Goal: Task Accomplishment & Management: Manage account settings

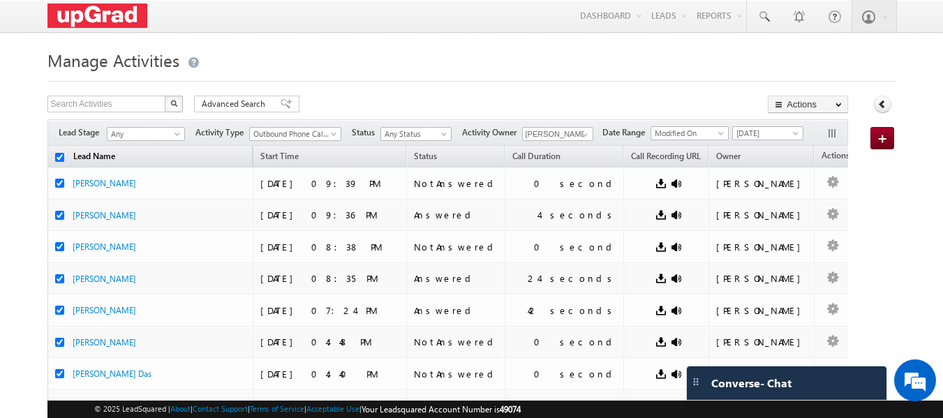
drag, startPoint x: 59, startPoint y: 158, endPoint x: 68, endPoint y: 154, distance: 9.7
click at [59, 158] on input "checkbox" at bounding box center [59, 157] width 9 height 9
checkbox input "false"
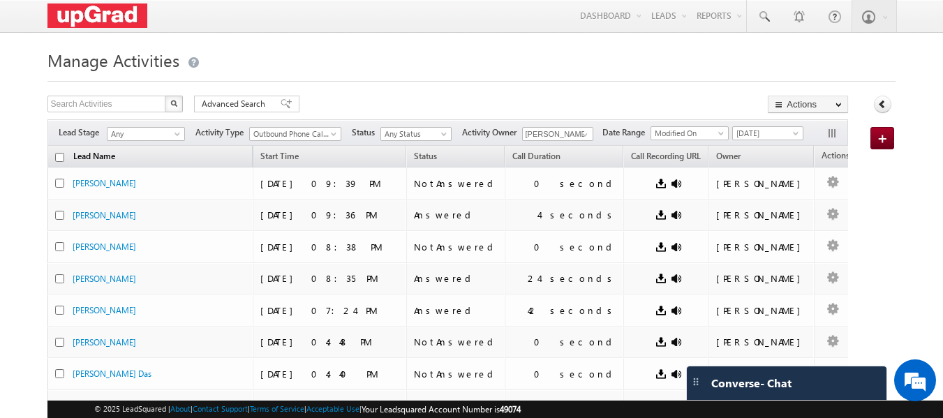
checkbox input "false"
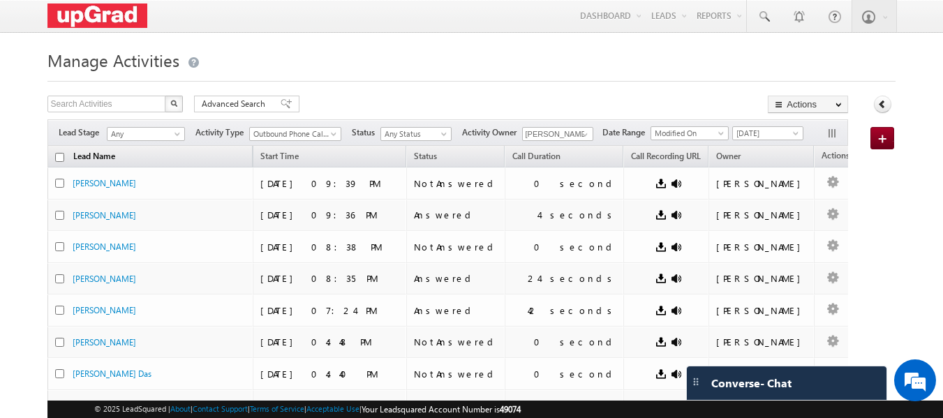
checkbox input "false"
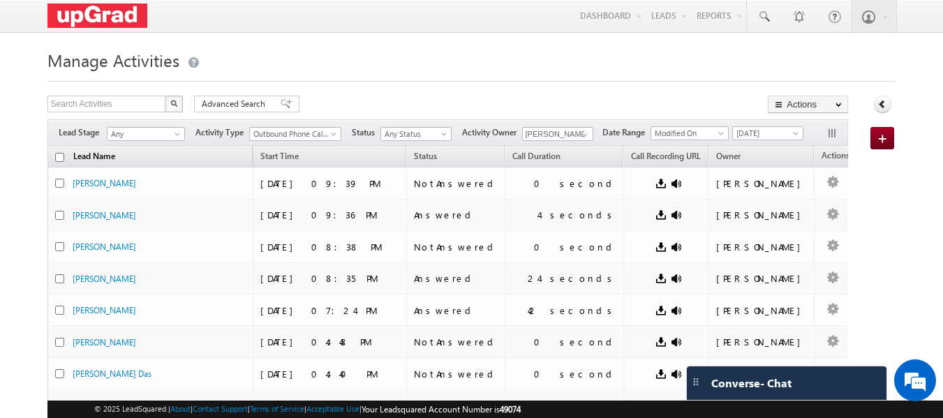
checkbox input "false"
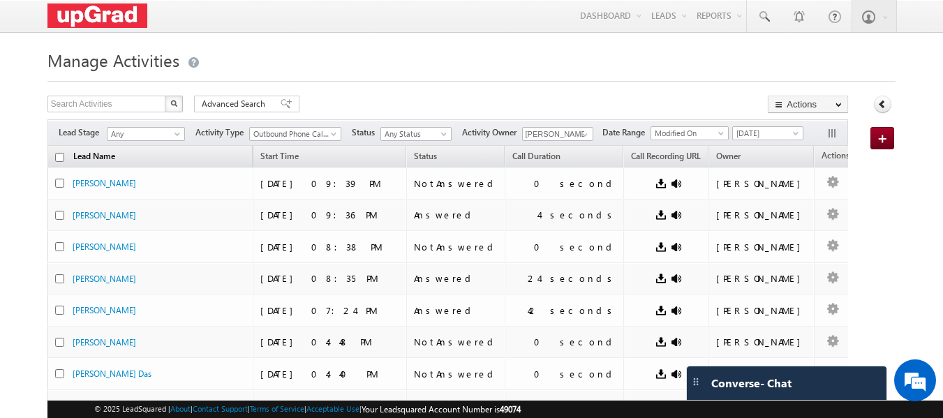
checkbox input "false"
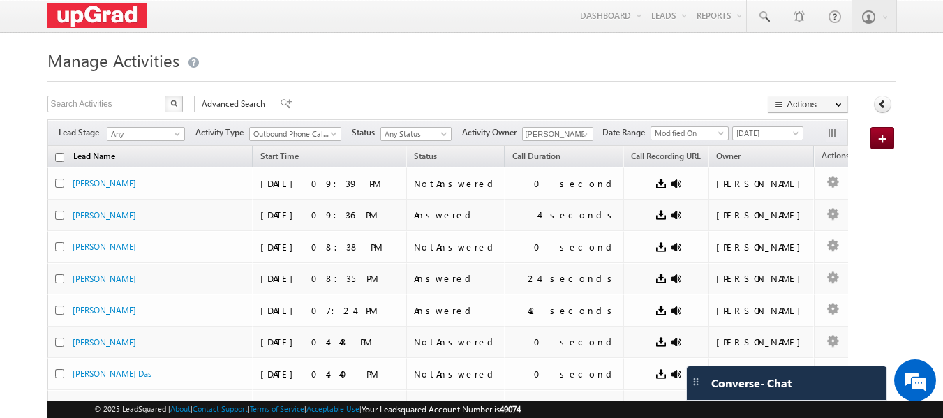
checkbox input "false"
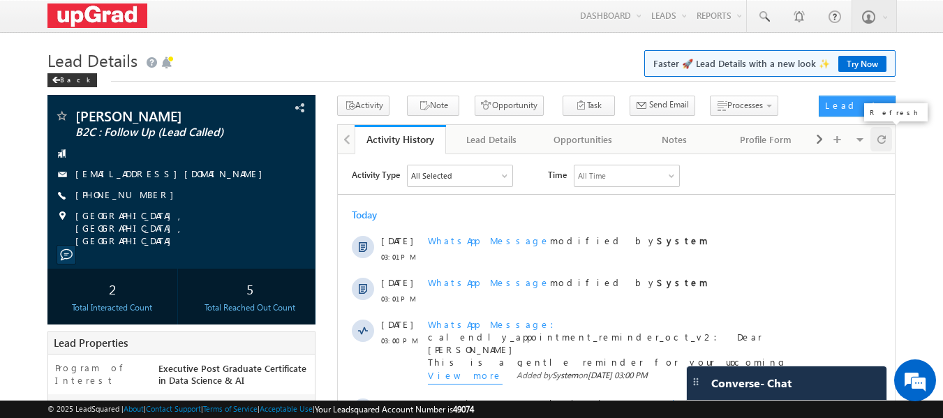
click at [883, 141] on span at bounding box center [882, 139] width 8 height 24
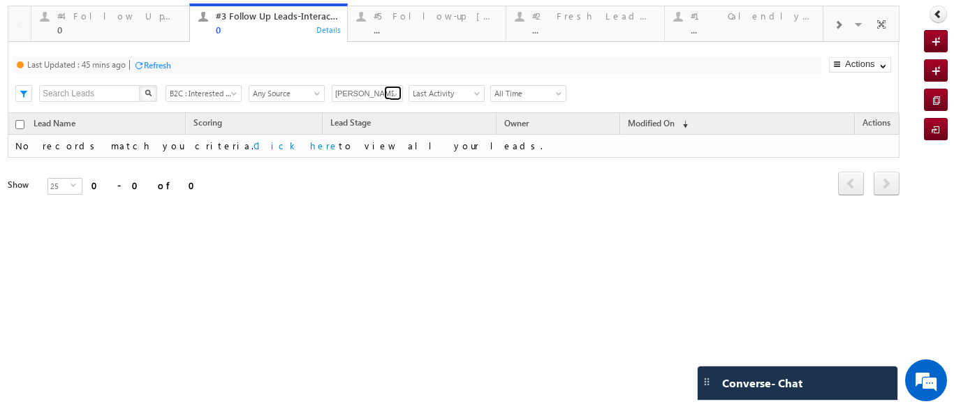
click at [389, 92] on span at bounding box center [394, 94] width 11 height 11
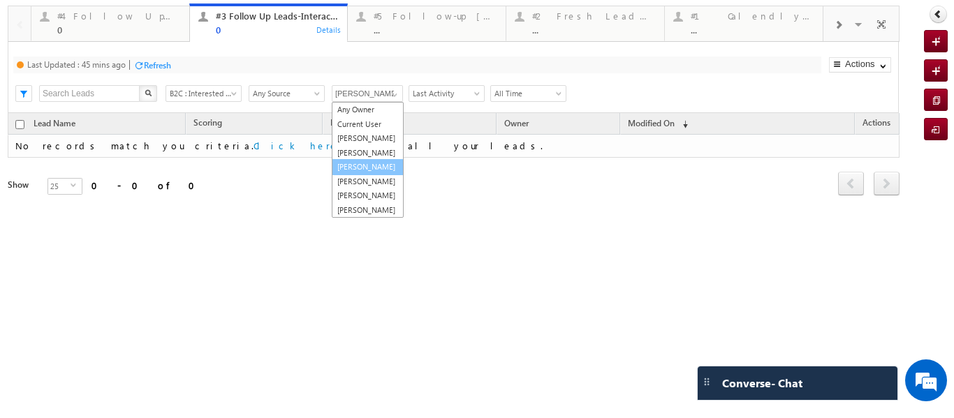
click at [362, 175] on link "[PERSON_NAME]" at bounding box center [368, 167] width 72 height 16
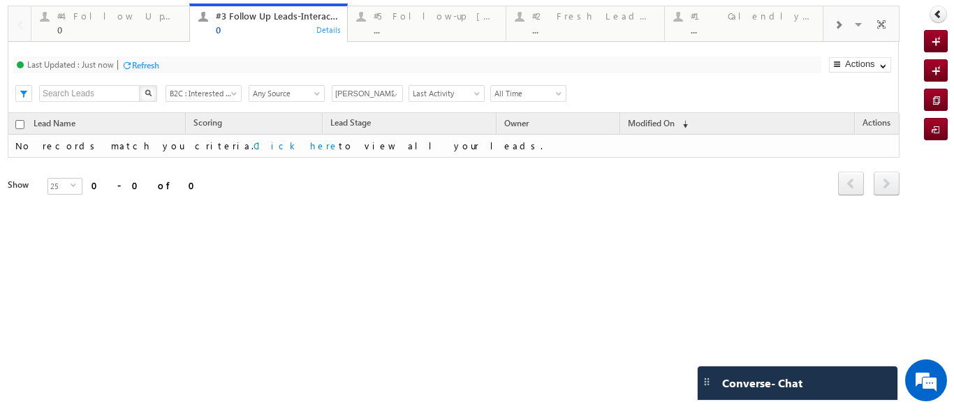
click at [836, 27] on span at bounding box center [838, 25] width 8 height 11
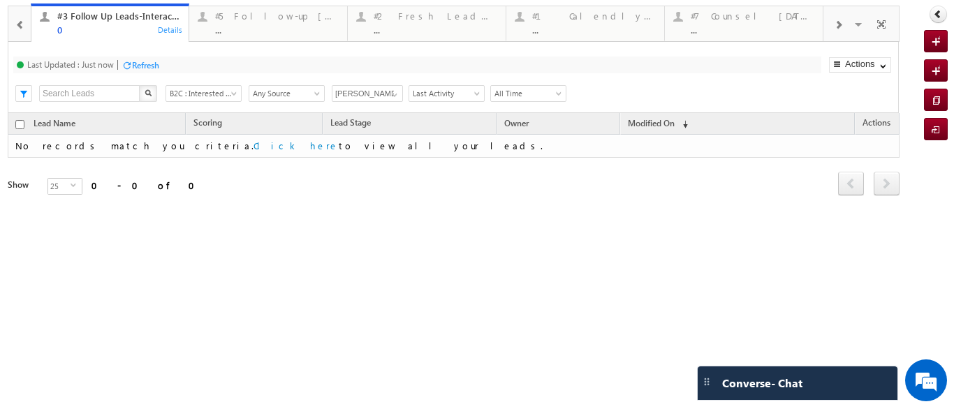
click at [836, 27] on span at bounding box center [838, 25] width 8 height 11
click at [591, 22] on div "#7 Counsel Today ..." at bounding box center [594, 21] width 124 height 27
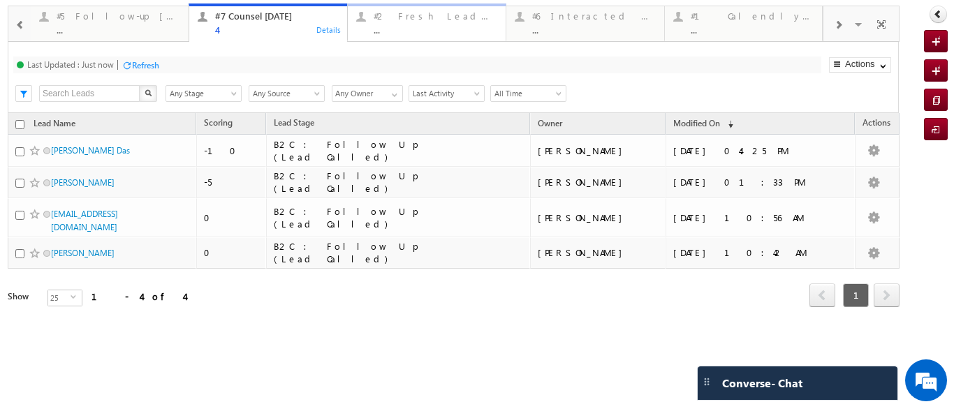
click at [394, 34] on div "..." at bounding box center [435, 29] width 124 height 10
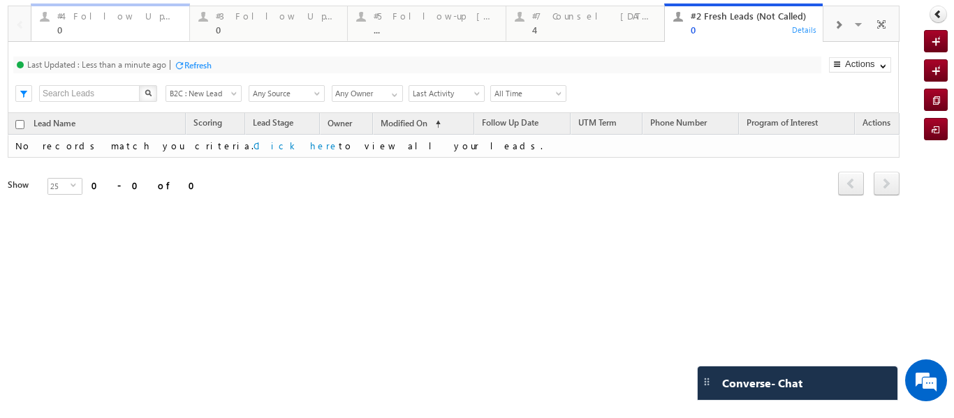
click at [112, 24] on div "#4 Follow Up (total pending) 0" at bounding box center [119, 21] width 124 height 27
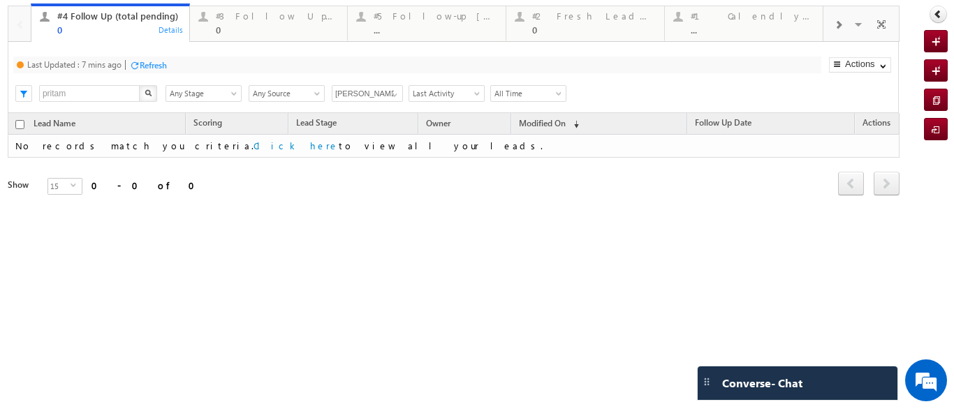
click at [138, 26] on div "0" at bounding box center [119, 29] width 124 height 10
click at [387, 98] on link at bounding box center [392, 93] width 17 height 14
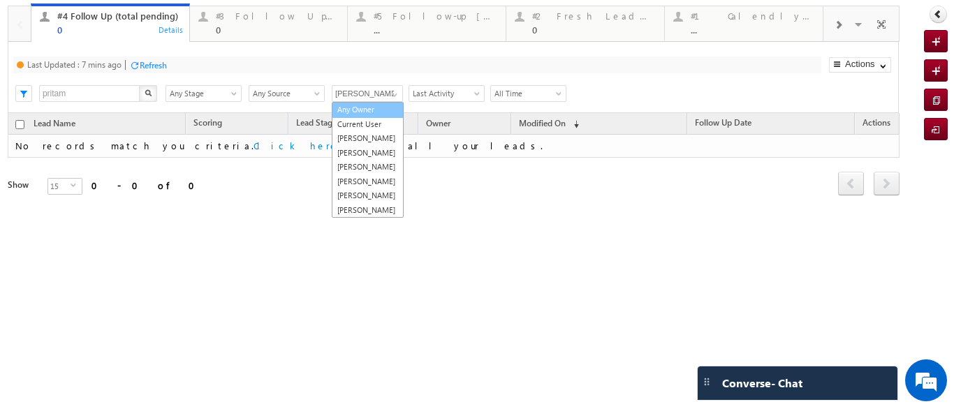
click at [355, 112] on link "Any Owner" at bounding box center [368, 110] width 72 height 16
type input "Any Owner"
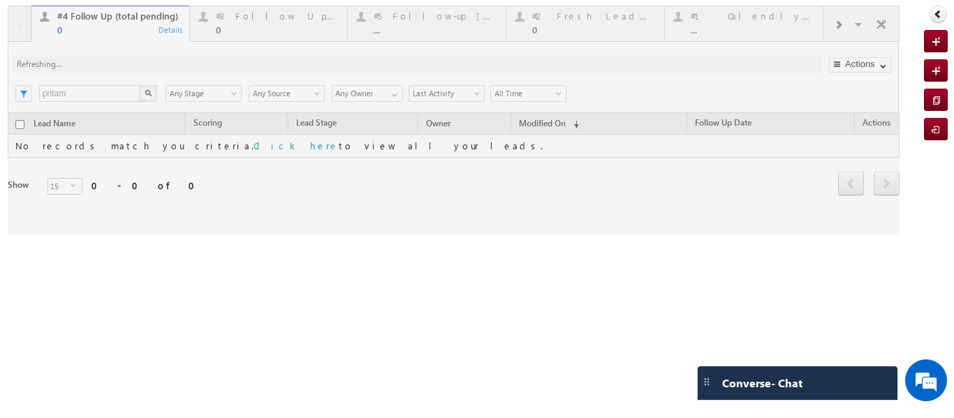
click at [103, 35] on div at bounding box center [453, 120] width 891 height 229
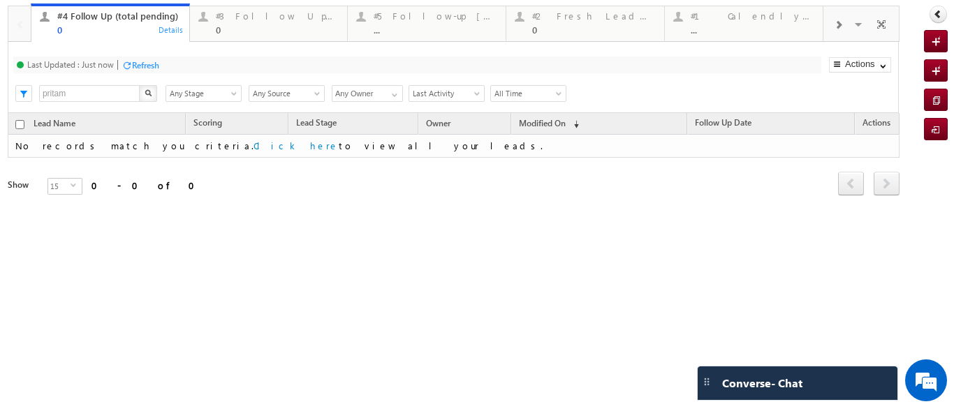
click at [101, 24] on div "0" at bounding box center [119, 29] width 124 height 10
click at [267, 17] on div "#3 Follow Up Leads-Interacted" at bounding box center [278, 15] width 124 height 11
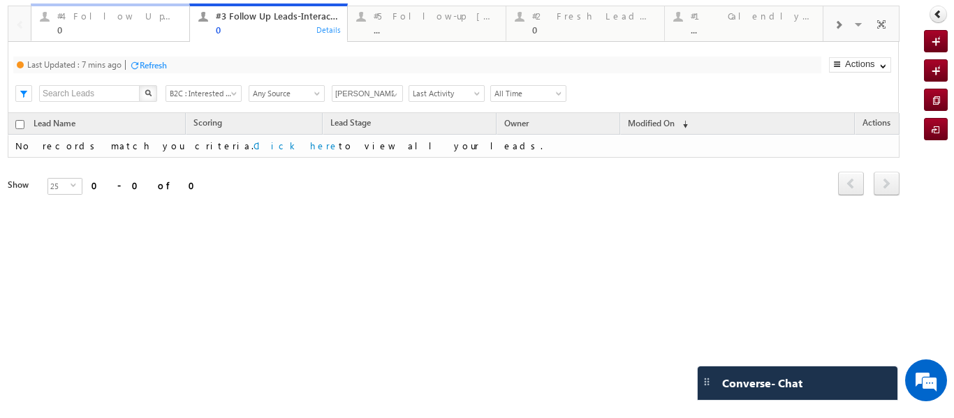
click at [125, 18] on div "#4 Follow Up (total pending)" at bounding box center [119, 15] width 124 height 11
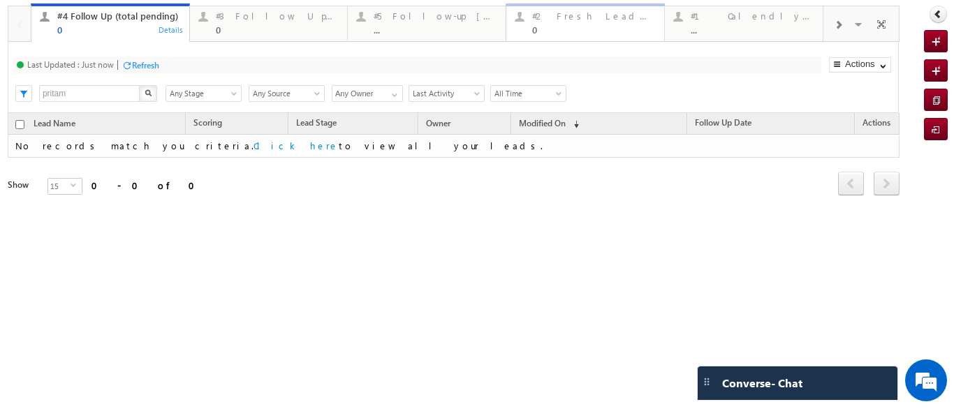
click at [588, 22] on div "#2 Fresh Leads (Not Called) 0" at bounding box center [594, 21] width 124 height 27
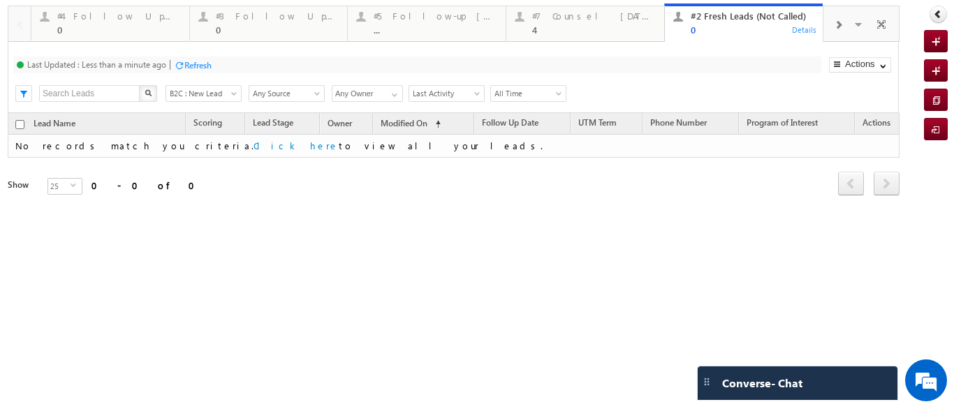
click at [713, 22] on div "#2 Fresh Leads (Not Called) 0" at bounding box center [752, 21] width 124 height 27
click at [556, 28] on div "4" at bounding box center [594, 29] width 124 height 10
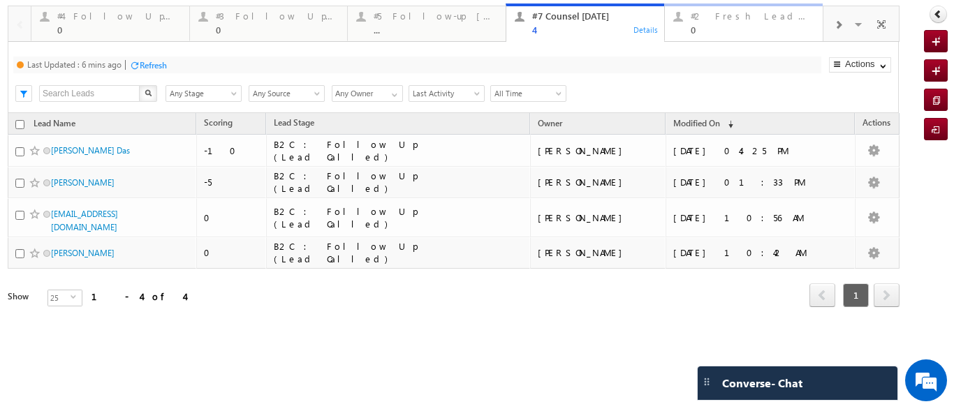
click at [695, 26] on div "0" at bounding box center [752, 29] width 124 height 10
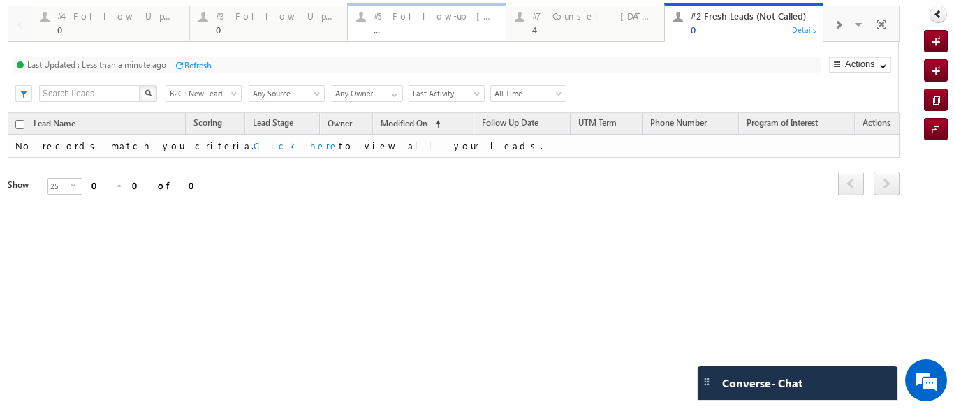
click at [422, 23] on div "#5 Follow-up [ 0 Interacted ] ..." at bounding box center [435, 21] width 124 height 27
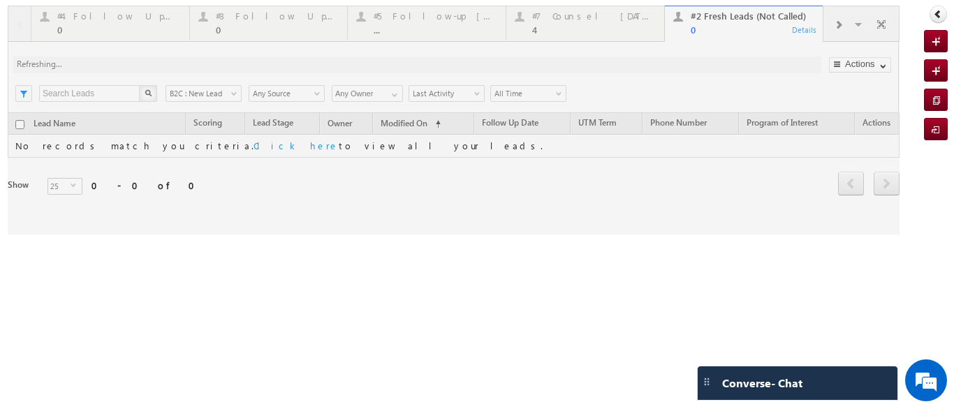
click at [279, 13] on div at bounding box center [453, 120] width 891 height 229
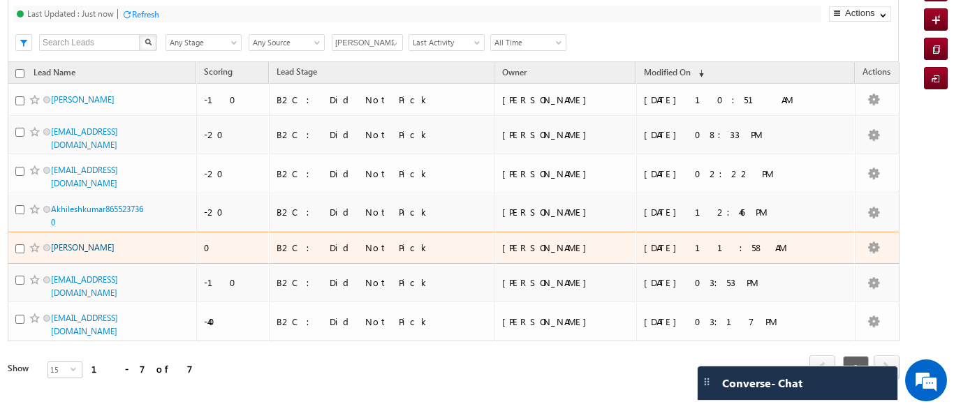
scroll to position [57, 0]
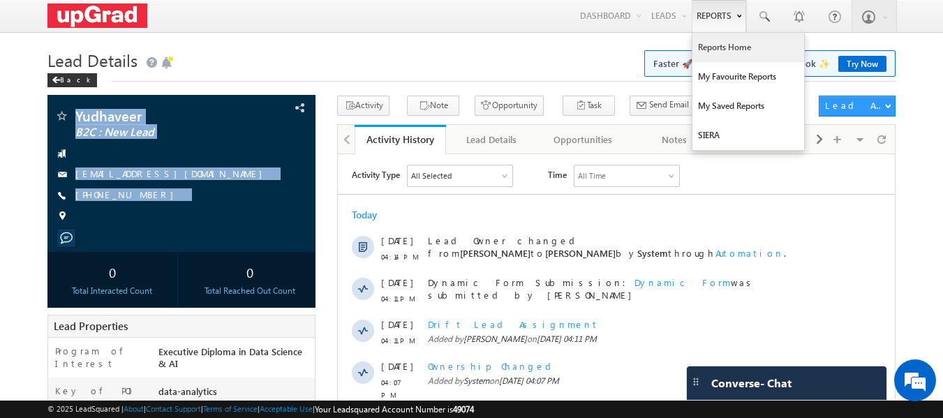
click at [717, 47] on link "Reports Home" at bounding box center [749, 47] width 112 height 29
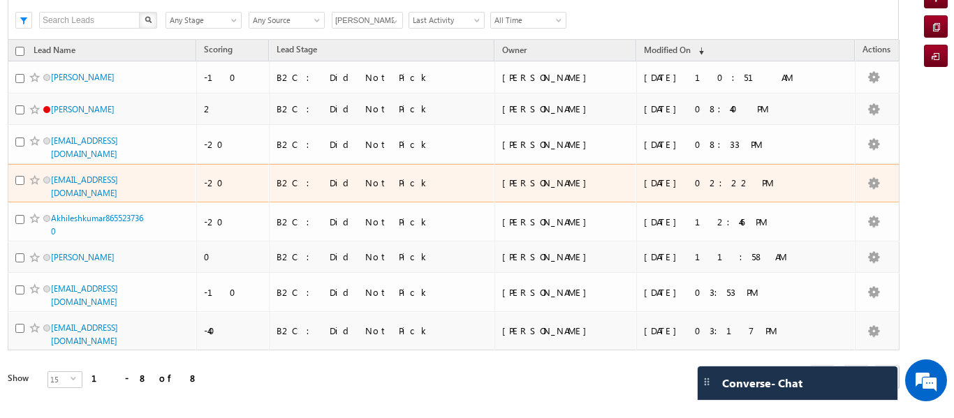
scroll to position [89, 0]
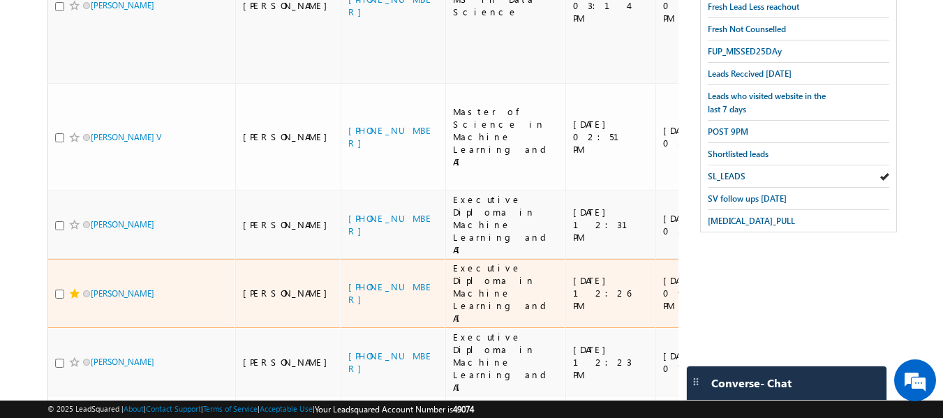
scroll to position [279, 0]
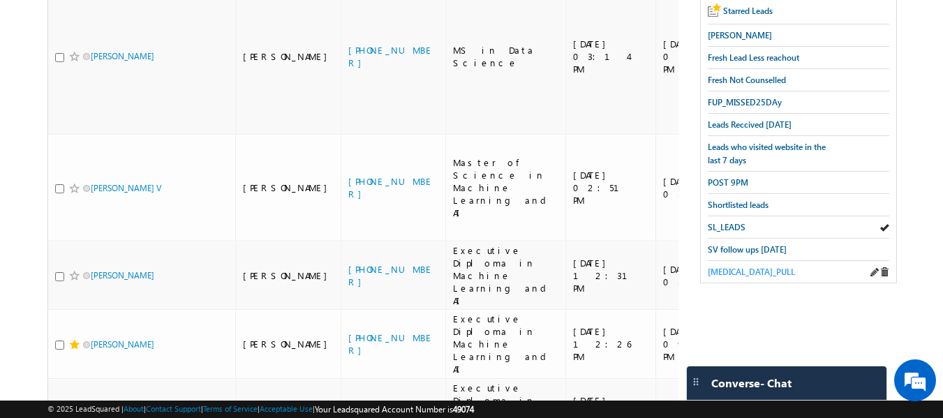
click at [720, 267] on span "T3_PULL" at bounding box center [751, 272] width 87 height 10
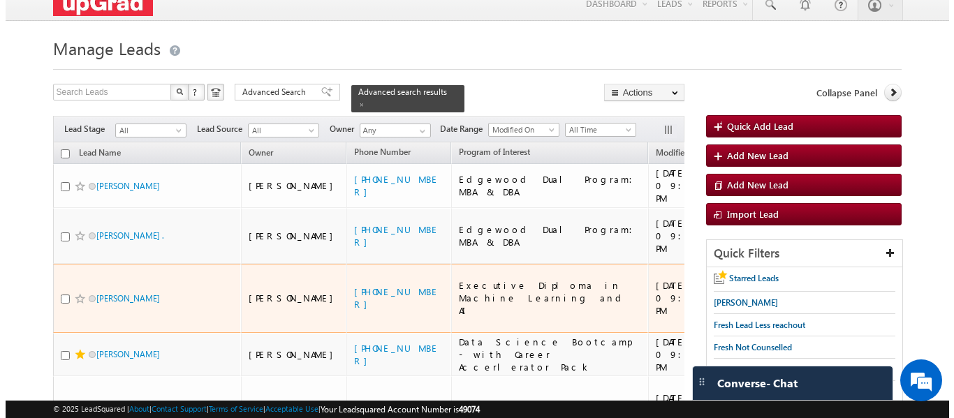
scroll to position [0, 0]
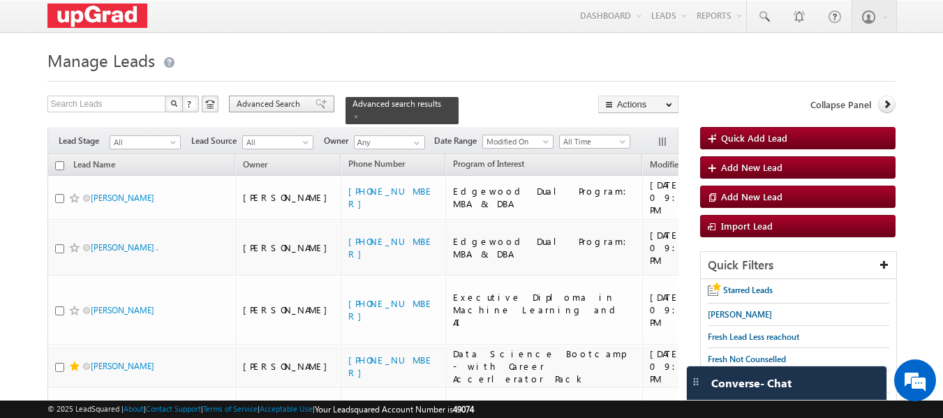
click at [292, 101] on span "Advanced Search" at bounding box center [271, 104] width 68 height 13
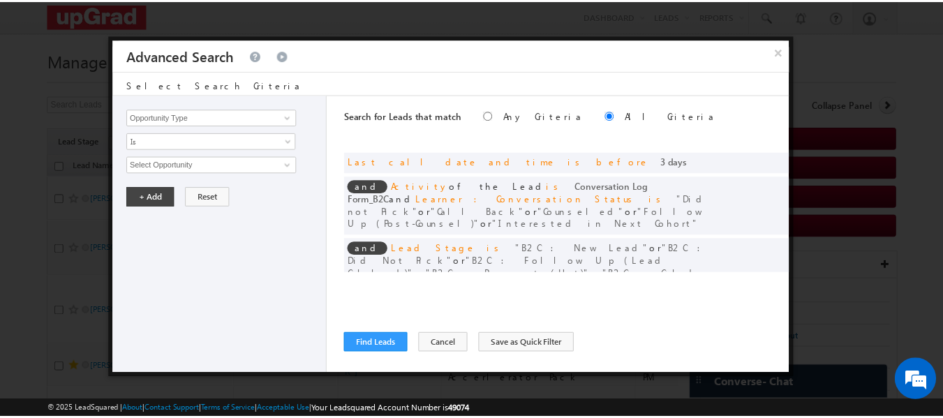
scroll to position [4, 0]
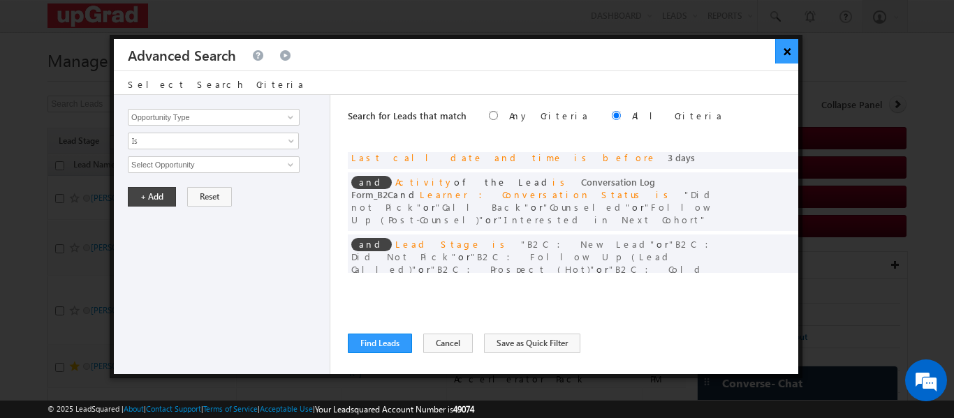
click at [787, 54] on button "×" at bounding box center [786, 51] width 23 height 24
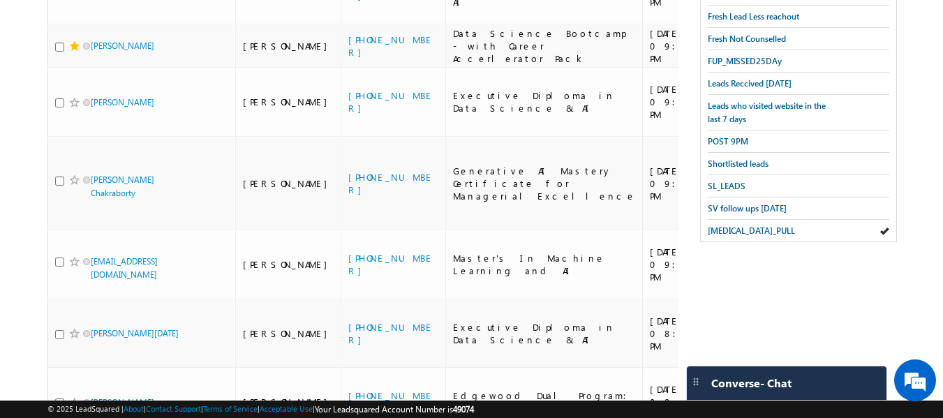
scroll to position [349, 0]
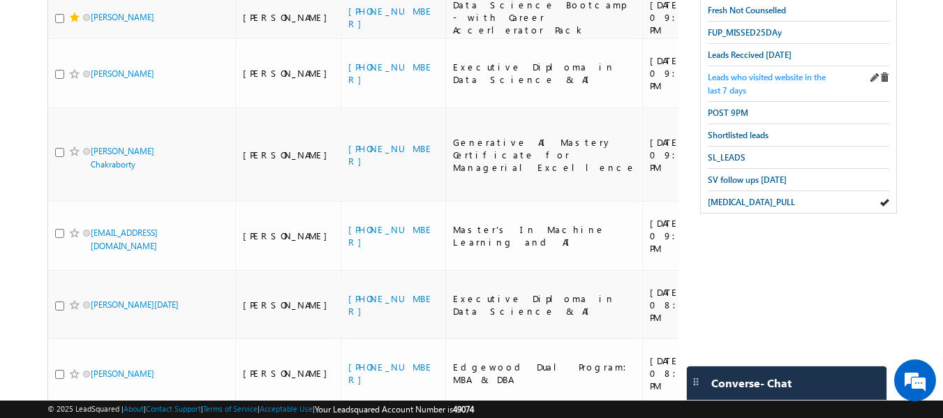
click at [733, 82] on span "Leads who visited website in the last 7 days" at bounding box center [767, 84] width 118 height 24
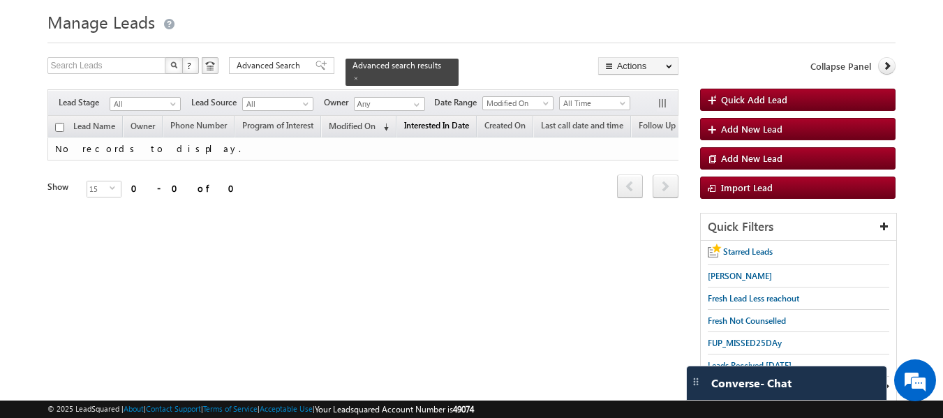
scroll to position [0, 0]
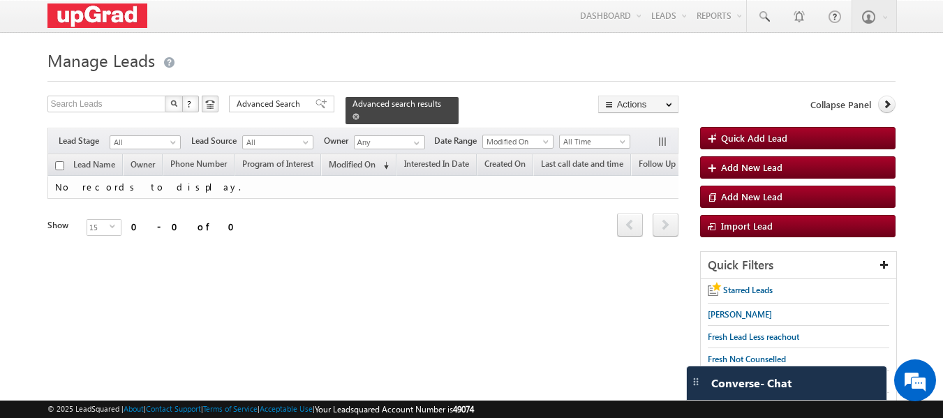
click at [360, 113] on span at bounding box center [356, 116] width 7 height 7
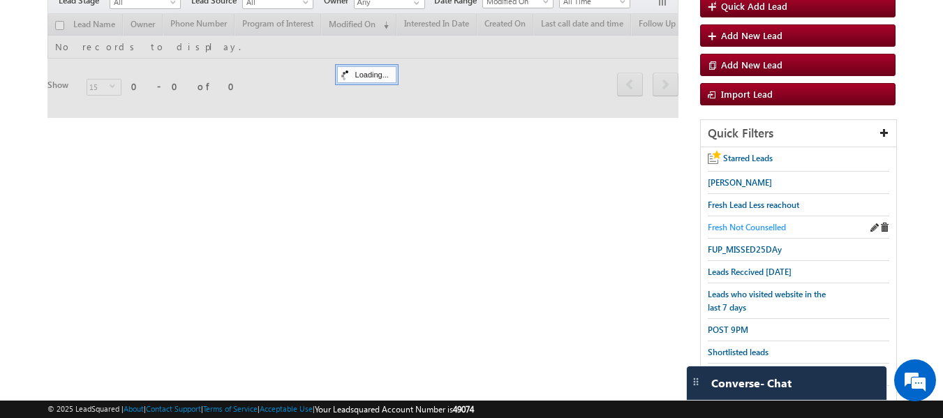
scroll to position [186, 0]
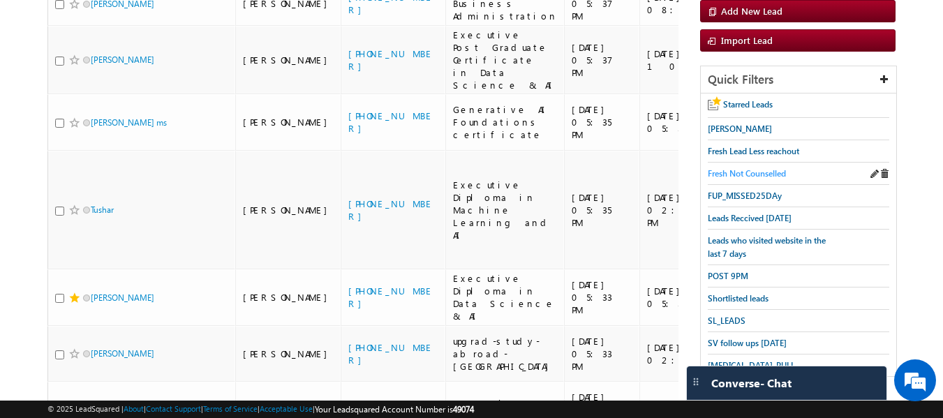
click at [730, 172] on span "Fresh Not Counselled" at bounding box center [747, 173] width 78 height 10
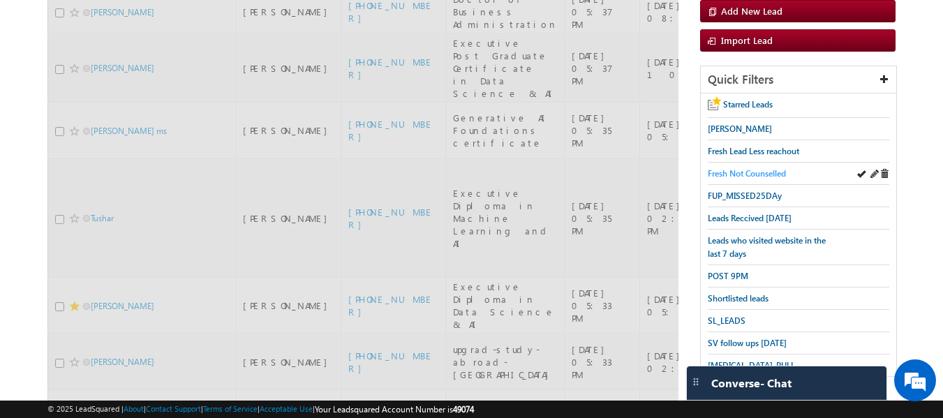
click at [727, 171] on span "Fresh Not Counselled" at bounding box center [747, 173] width 78 height 10
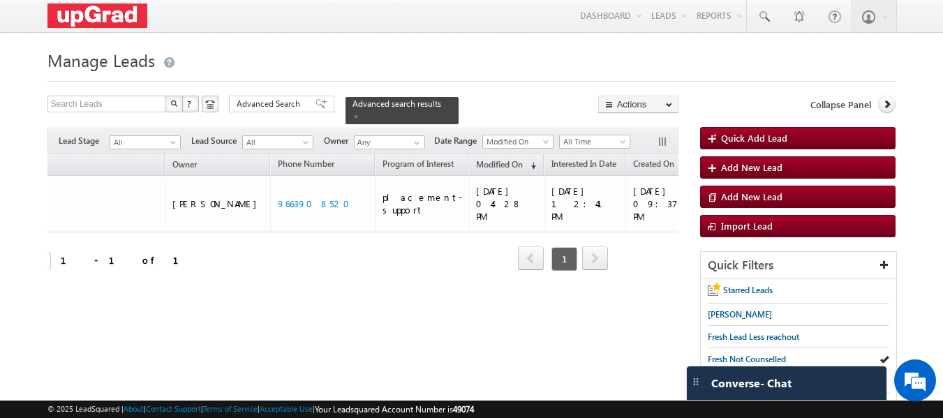
scroll to position [0, 0]
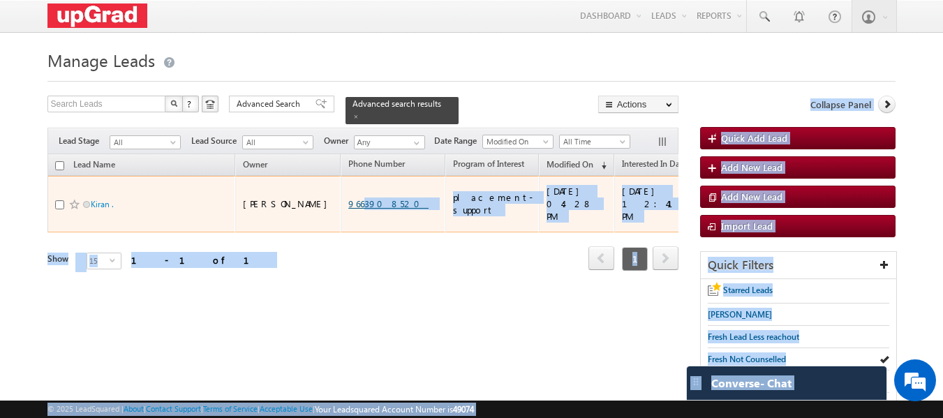
drag, startPoint x: 80, startPoint y: 180, endPoint x: 311, endPoint y: 195, distance: 232.2
click at [345, 182] on td "9663908520" at bounding box center [393, 204] width 105 height 57
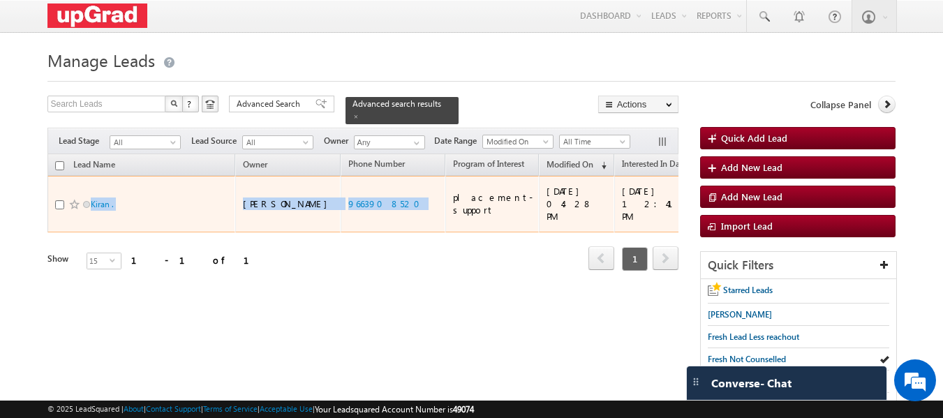
drag, startPoint x: 355, startPoint y: 190, endPoint x: 82, endPoint y: 184, distance: 272.3
copy tr "Kiran . Smrita Panday 9663908520"
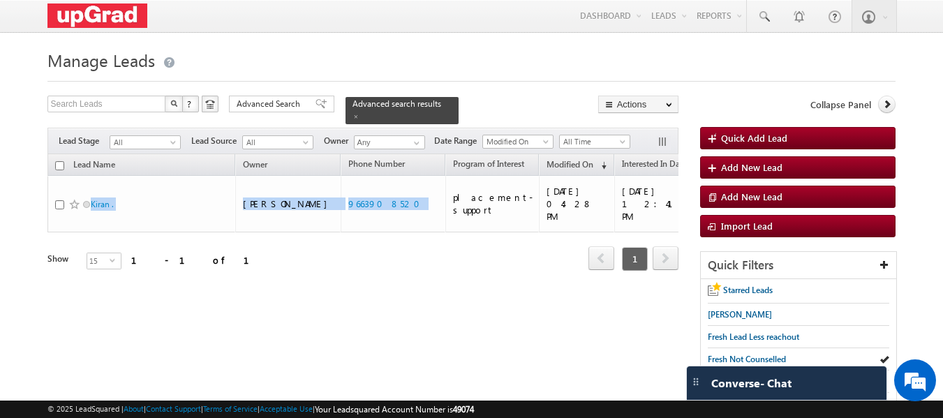
click at [254, 266] on div "Lead Name Owner Phone Number Program of Interest City" at bounding box center [362, 223] width 631 height 138
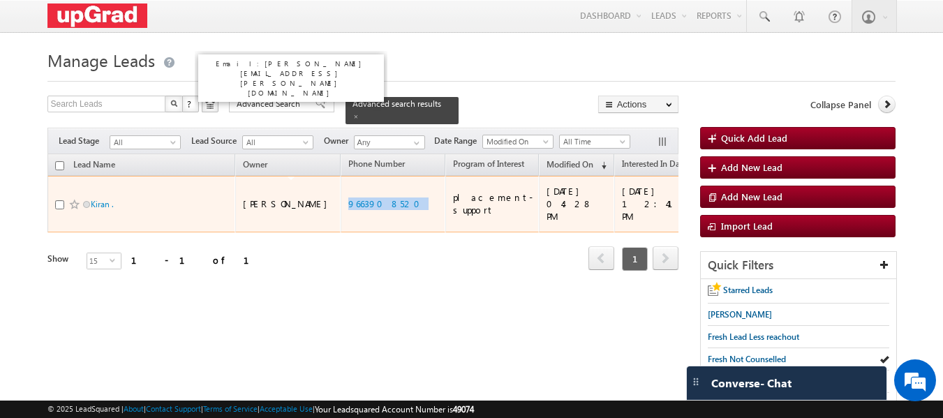
drag, startPoint x: 339, startPoint y: 194, endPoint x: 271, endPoint y: 200, distance: 67.9
copy tr "9663908520"
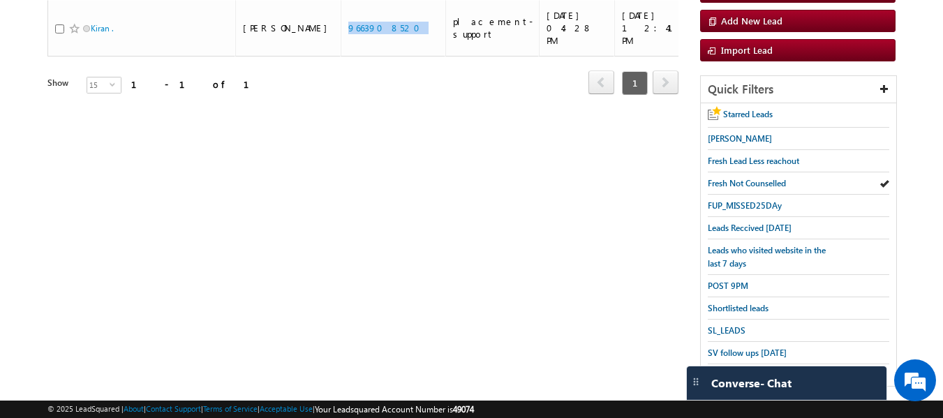
scroll to position [186, 0]
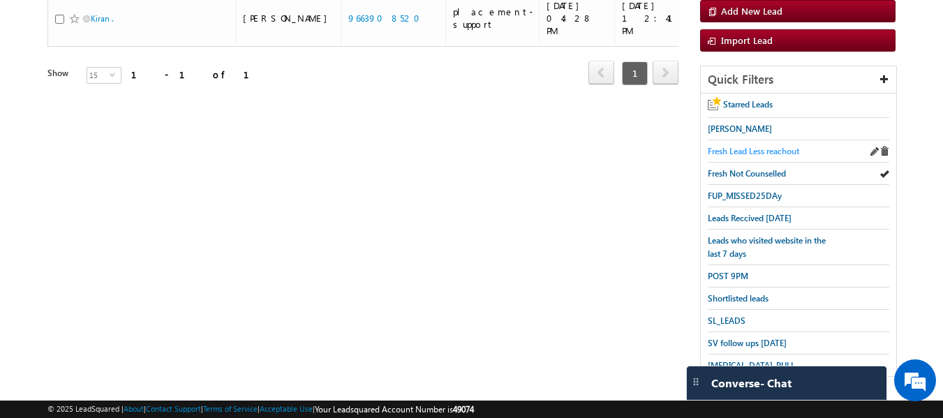
click at [760, 151] on span "Fresh Lead Less reachout" at bounding box center [753, 151] width 91 height 10
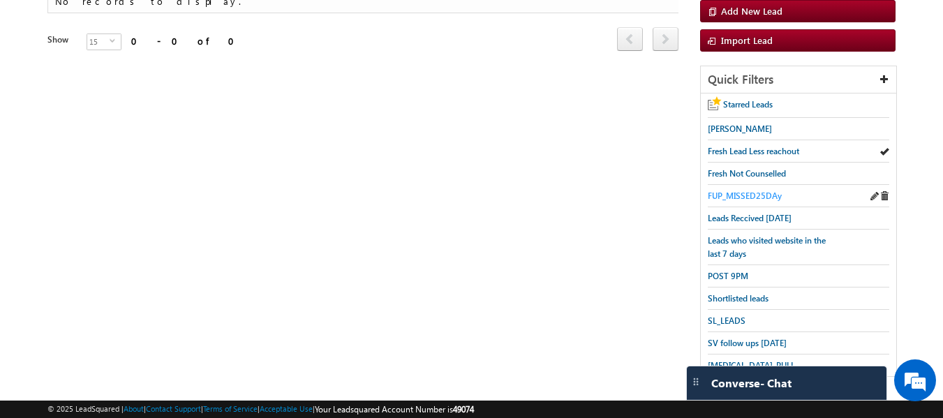
click at [742, 192] on span "FUP_MISSED25DAy" at bounding box center [745, 196] width 74 height 10
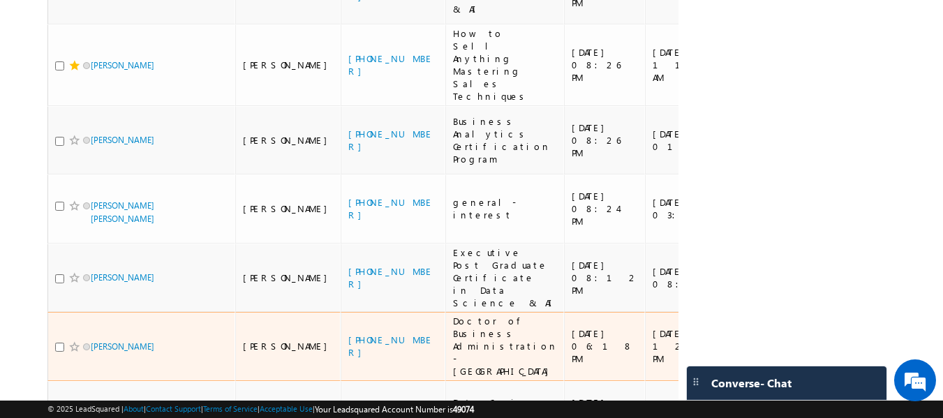
scroll to position [703, 0]
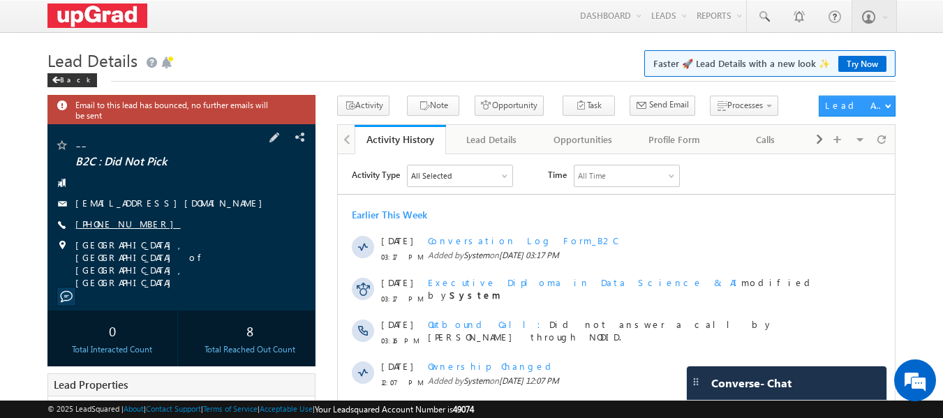
click at [105, 226] on link "[PHONE_NUMBER]" at bounding box center [127, 224] width 105 height 12
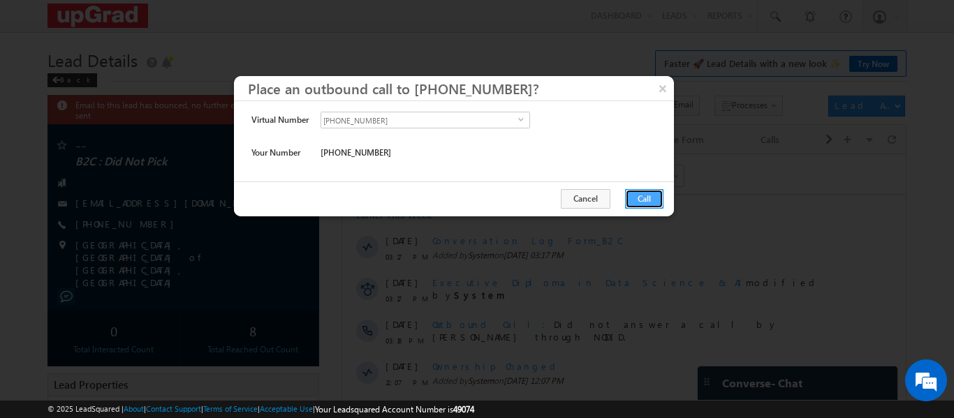
click at [639, 197] on button "Call" at bounding box center [644, 199] width 38 height 20
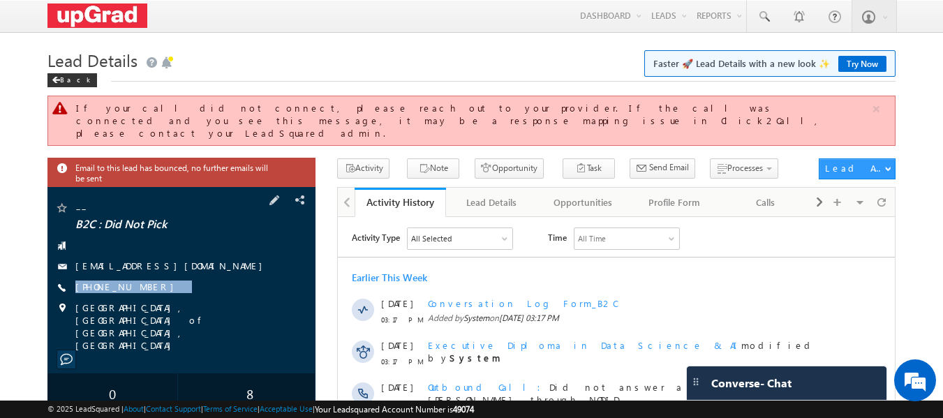
drag, startPoint x: 184, startPoint y: 273, endPoint x: 161, endPoint y: 286, distance: 26.6
click at [161, 286] on div "-- B2C : Did Not Pick [EMAIL_ADDRESS][DOMAIN_NAME] [PHONE_NUMBER]" at bounding box center [181, 276] width 255 height 151
copy div "[PHONE_NUMBER]"
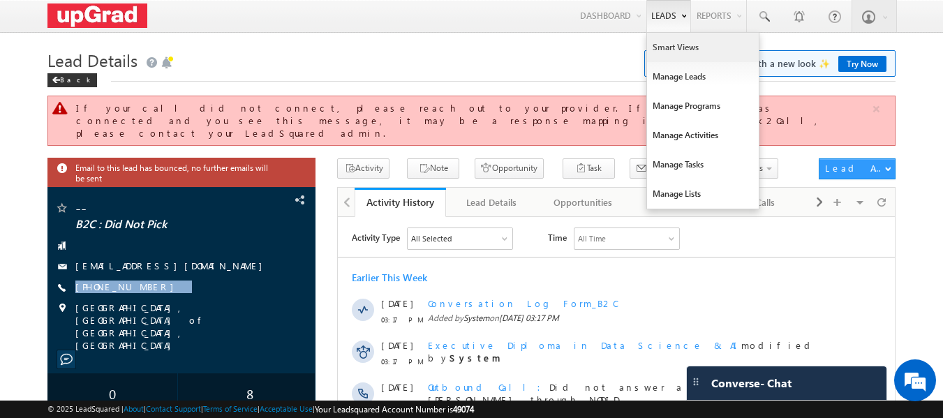
click at [682, 47] on link "Smart Views" at bounding box center [703, 47] width 112 height 29
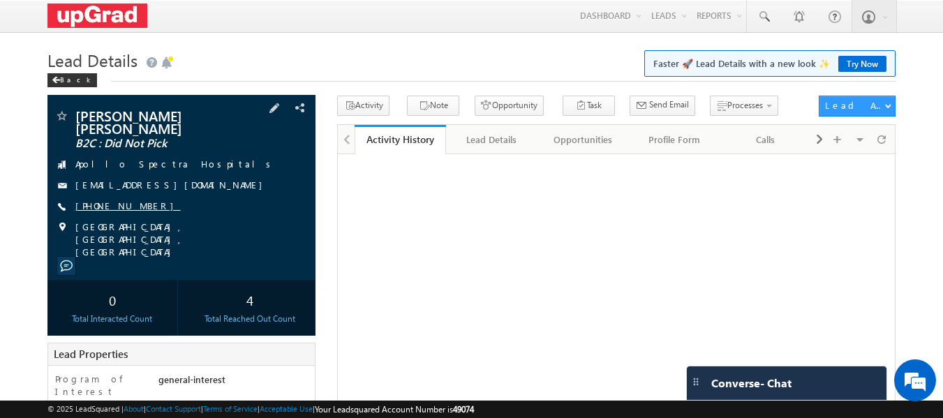
click at [104, 200] on link "[PHONE_NUMBER]" at bounding box center [127, 206] width 105 height 12
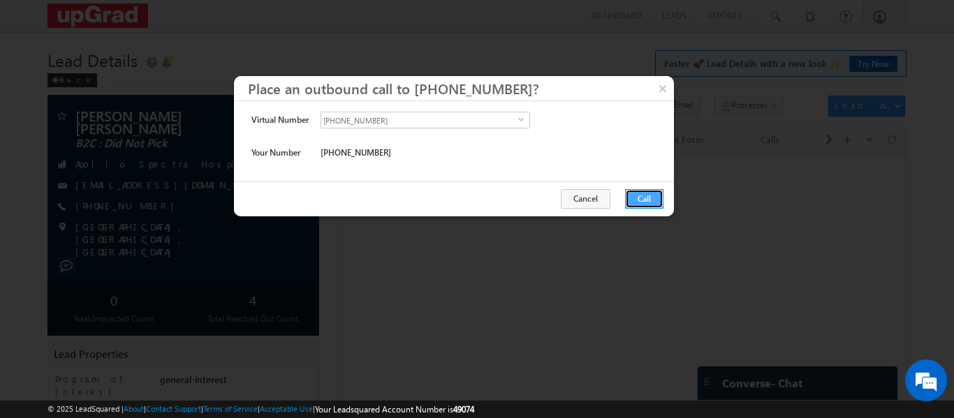
click at [632, 201] on button "Call" at bounding box center [644, 199] width 38 height 20
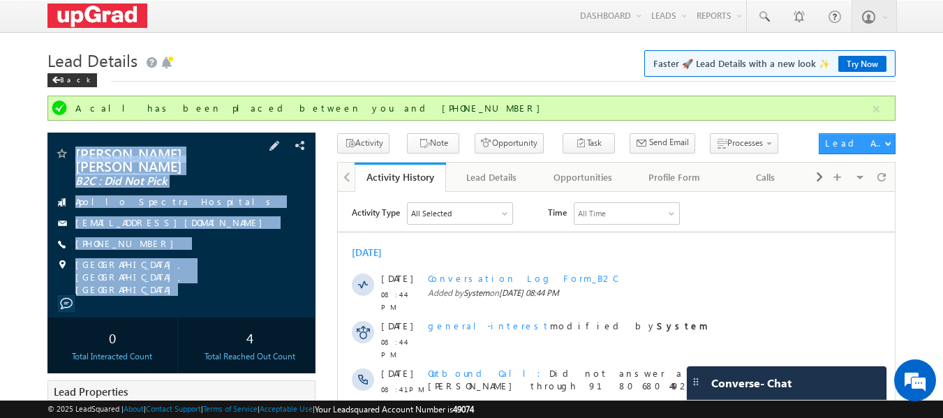
drag, startPoint x: 130, startPoint y: 198, endPoint x: 200, endPoint y: 25, distance: 186.0
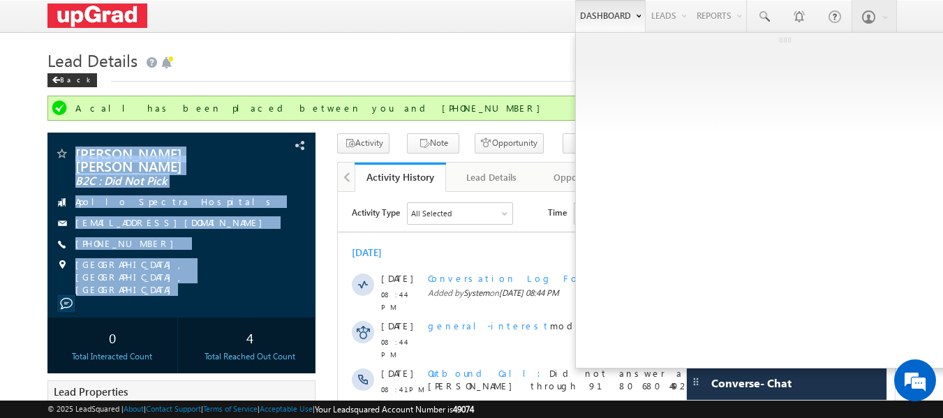
copy div "Niraj Kumar Singh B2C : Did Not Pick Apollo Spectra Hospitals niraj49@gmail.com…"
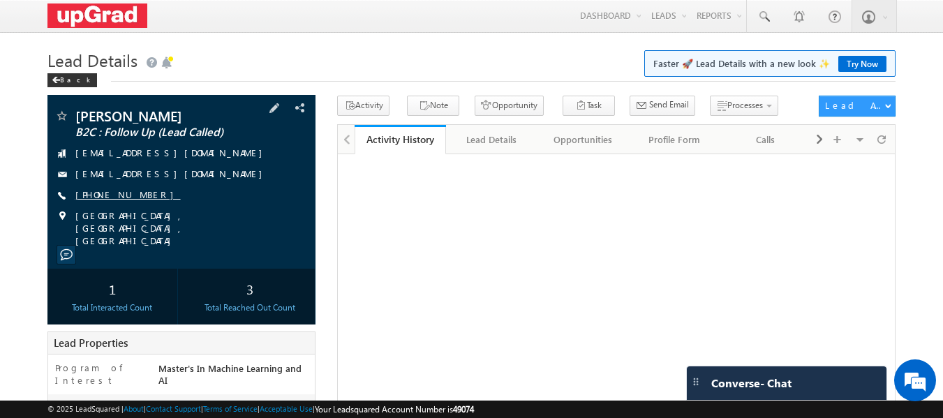
click at [121, 200] on link "+91-6359178841" at bounding box center [127, 194] width 105 height 12
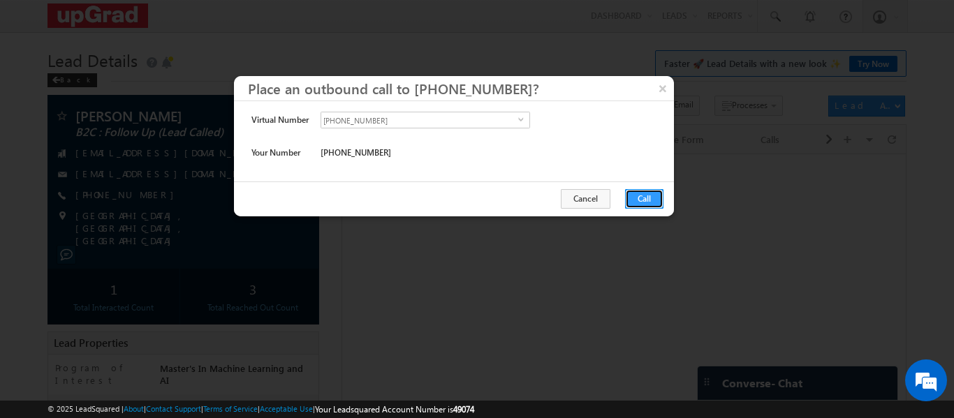
click at [638, 198] on button "Call" at bounding box center [644, 199] width 38 height 20
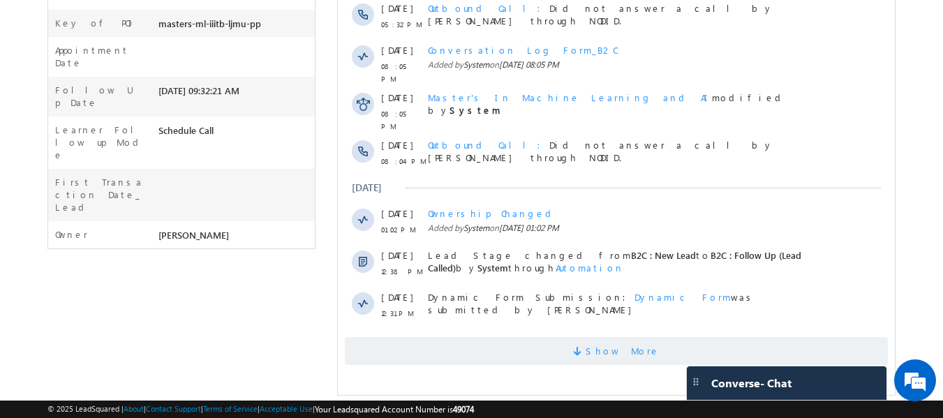
scroll to position [449, 0]
drag, startPoint x: 594, startPoint y: 339, endPoint x: 572, endPoint y: 336, distance: 21.9
click at [586, 346] on span at bounding box center [579, 352] width 13 height 13
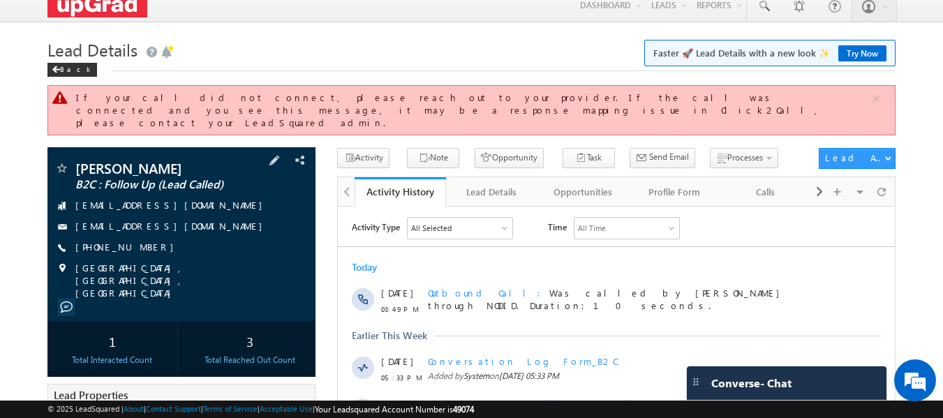
scroll to position [0, 0]
click at [89, 147] on div "Vipul Kumar B2C : Follow Up (Lead Called) vipulkr1698@gmail.com vipulkr1698@gma…" at bounding box center [181, 234] width 269 height 174
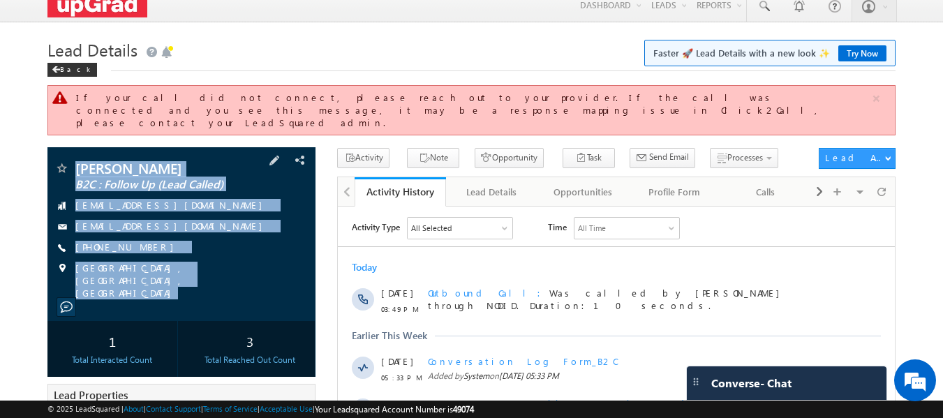
copy div "Vipul Kumar B2C : Follow Up (Lead Called) vipulkr1698@gmail.com vipulkr1698@gma…"
drag, startPoint x: 73, startPoint y: 140, endPoint x: 229, endPoint y: 278, distance: 208.7
click at [229, 278] on div "Vipul Kumar B2C : Follow Up (Lead Called) vipulkr1698@gmail.com vipulkr1698@gma…" at bounding box center [181, 234] width 269 height 174
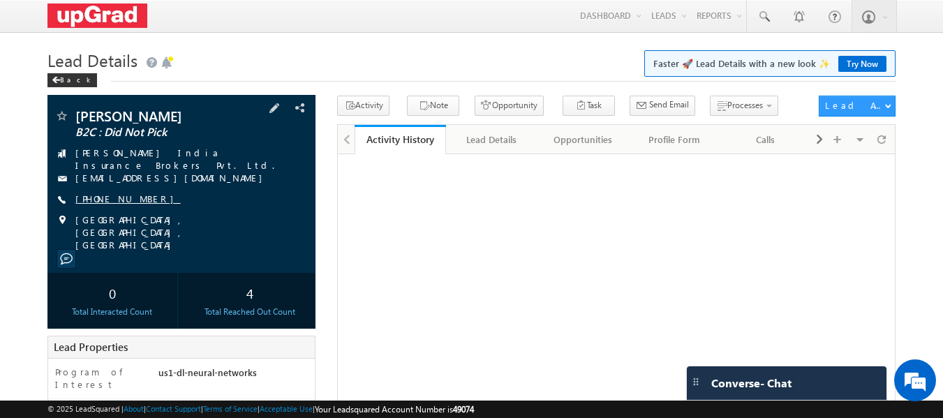
click at [121, 195] on link "[PHONE_NUMBER]" at bounding box center [127, 199] width 105 height 12
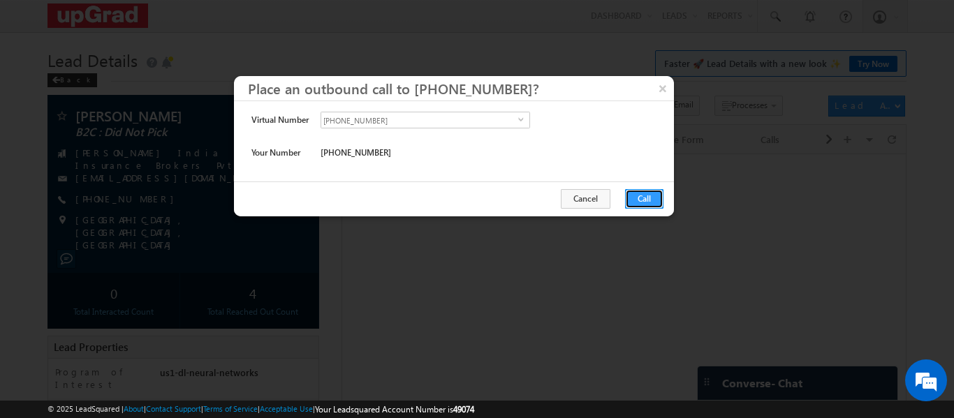
click at [639, 207] on button "Call" at bounding box center [644, 199] width 38 height 20
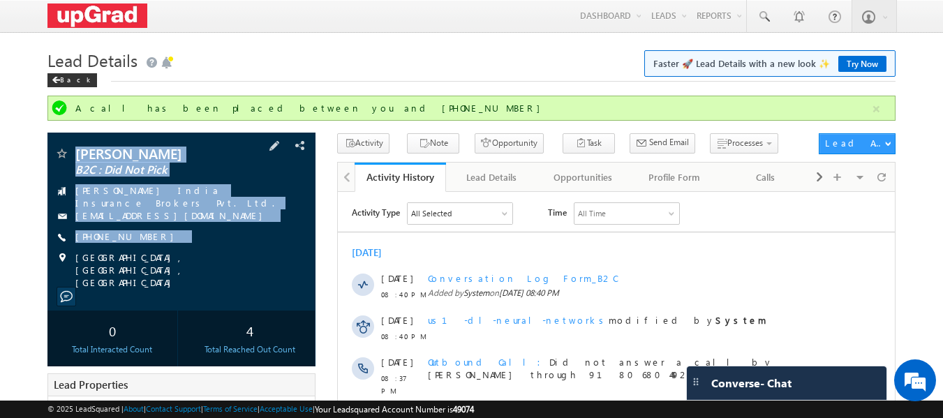
drag, startPoint x: 91, startPoint y: 159, endPoint x: 167, endPoint y: 198, distance: 85.5
copy div "[PERSON_NAME] B2C : Did Not Pick [PERSON_NAME] India Insurance Brokers Pvt. Ltd…"
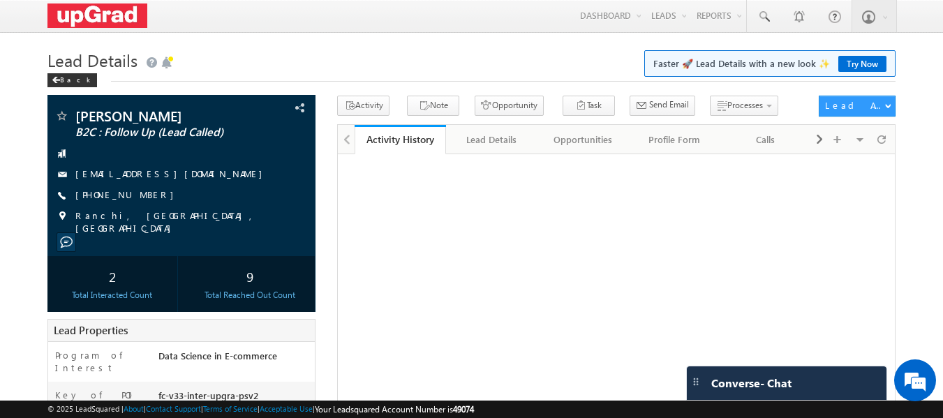
click at [133, 193] on link "[PHONE_NUMBER]" at bounding box center [127, 194] width 105 height 12
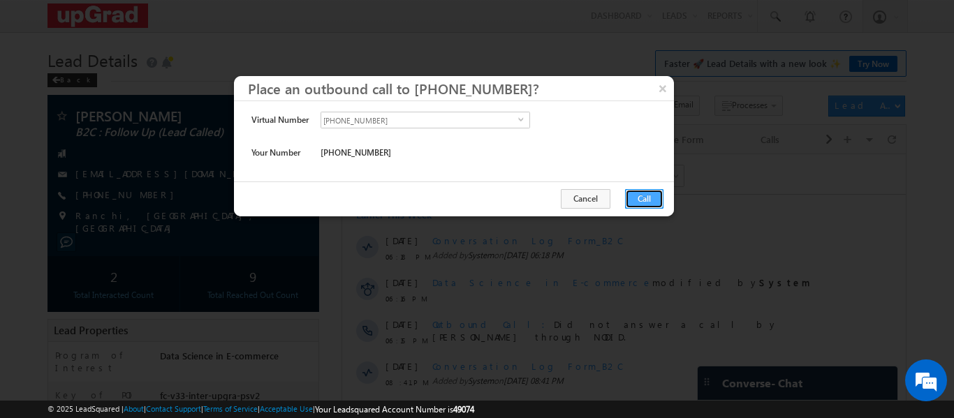
click at [639, 197] on button "Call" at bounding box center [644, 199] width 38 height 20
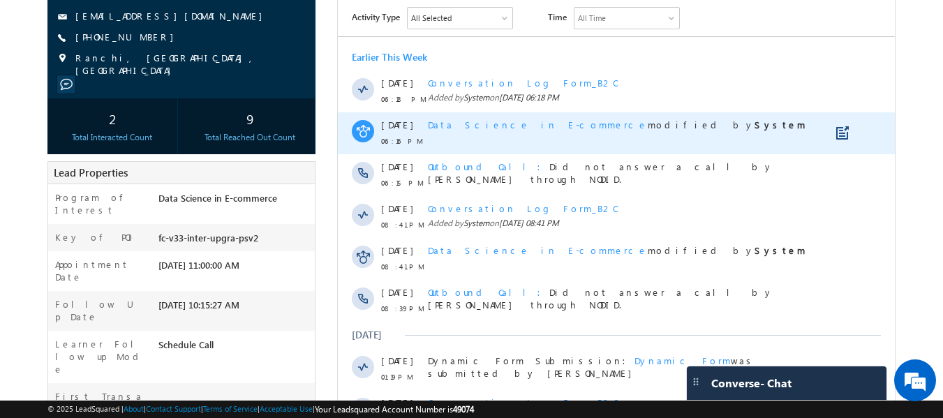
scroll to position [108, 0]
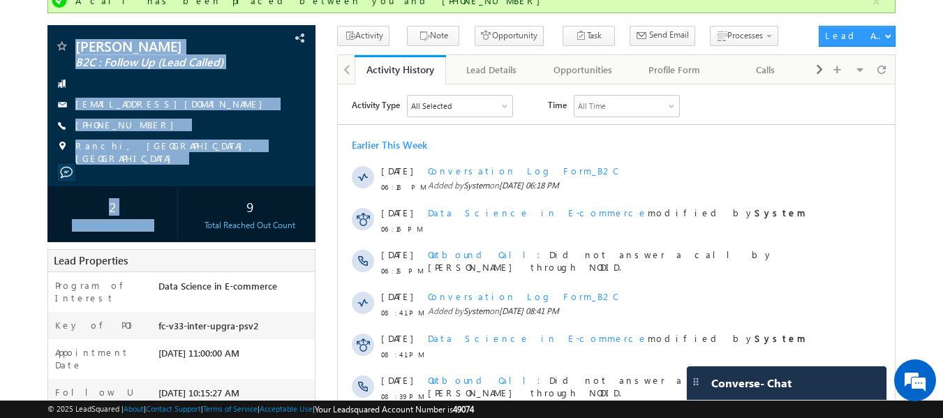
drag, startPoint x: 73, startPoint y: 31, endPoint x: 182, endPoint y: 192, distance: 193.6
click at [182, 192] on div "[PERSON_NAME] B2C : Follow Up (Lead Called) [EMAIL_ADDRESS][DOMAIN_NAME]" at bounding box center [181, 133] width 269 height 217
copy div "[PERSON_NAME] B2C : Follow Up (Lead Called) [EMAIL_ADDRESS][DOMAIN_NAME] [PHONE…"
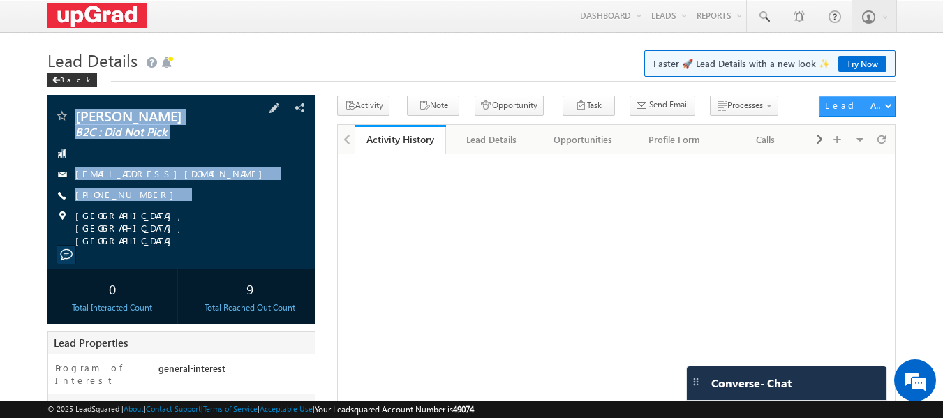
copy div "Shweta [PERSON_NAME] B2C : Did Not Pick [EMAIL_ADDRESS][DOMAIN_NAME] [PHONE_NUM…"
drag, startPoint x: 68, startPoint y: 106, endPoint x: 191, endPoint y: 222, distance: 168.4
click at [191, 222] on div "[PERSON_NAME] B2C : Did Not Pick [EMAIL_ADDRESS][DOMAIN_NAME]" at bounding box center [181, 182] width 269 height 174
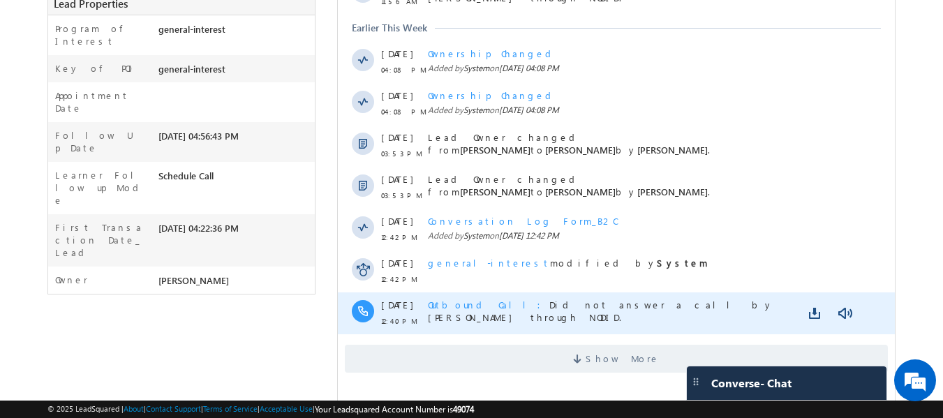
scroll to position [372, 0]
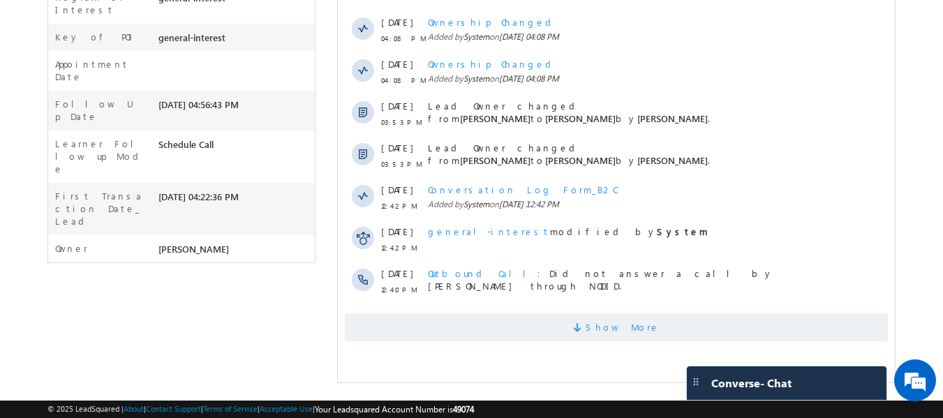
click at [602, 318] on span "Show More" at bounding box center [623, 327] width 74 height 28
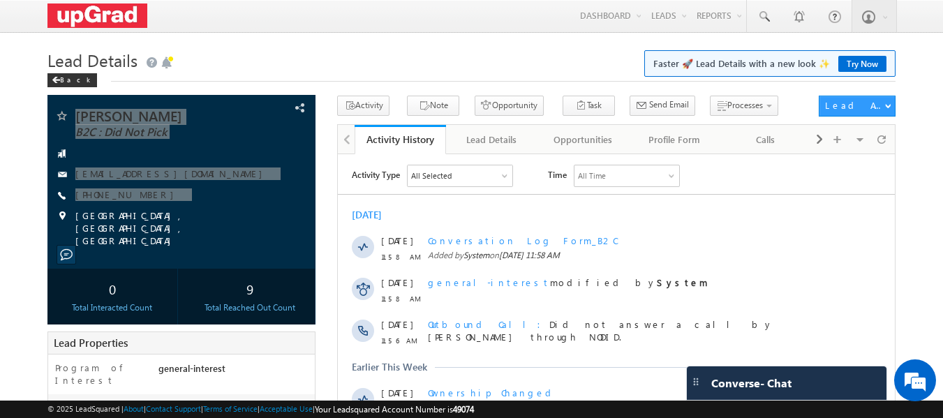
scroll to position [0, 0]
